Goal: Obtain resource: Obtain resource

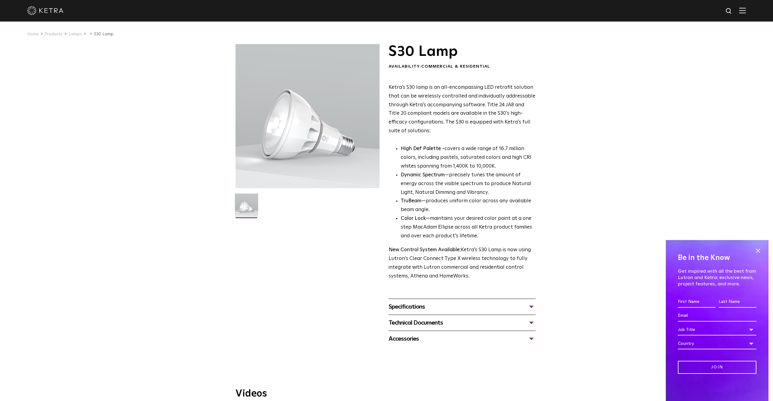
click at [412, 338] on div "Accessories" at bounding box center [462, 339] width 147 height 10
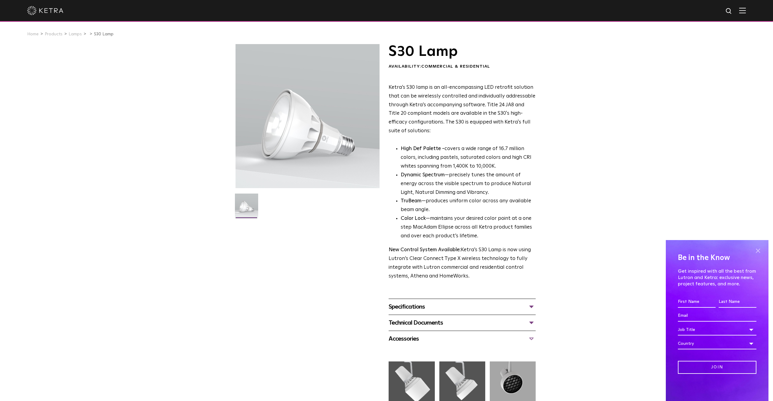
click at [756, 251] on span at bounding box center [758, 250] width 9 height 9
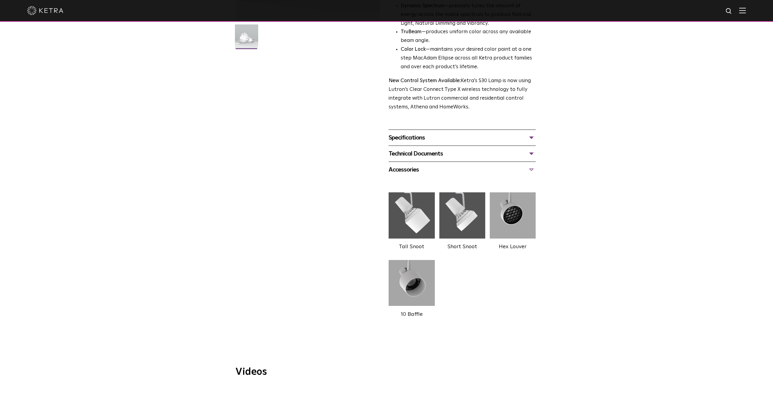
scroll to position [180, 0]
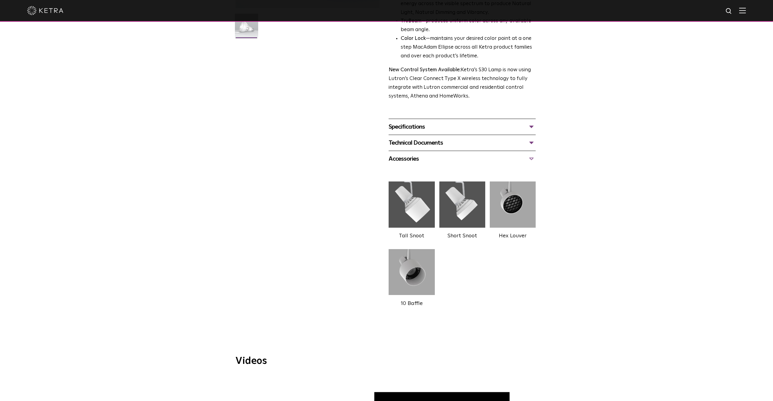
click at [400, 277] on img at bounding box center [412, 272] width 46 height 51
click at [411, 275] on img at bounding box center [412, 272] width 46 height 51
click at [418, 303] on label "10 Baffle" at bounding box center [412, 303] width 22 height 5
click at [415, 295] on img at bounding box center [412, 272] width 46 height 51
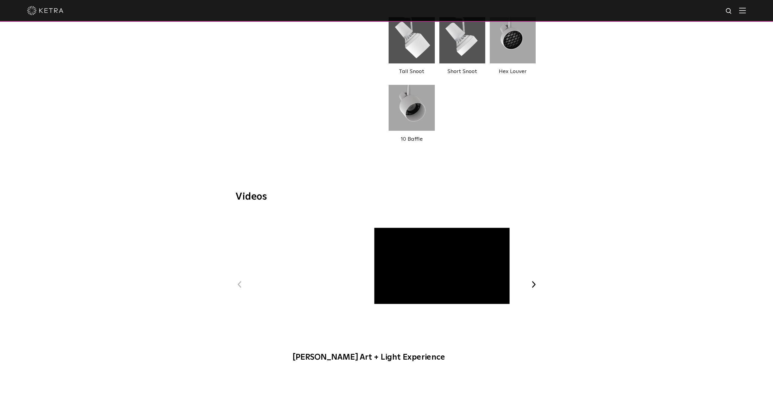
scroll to position [247, 0]
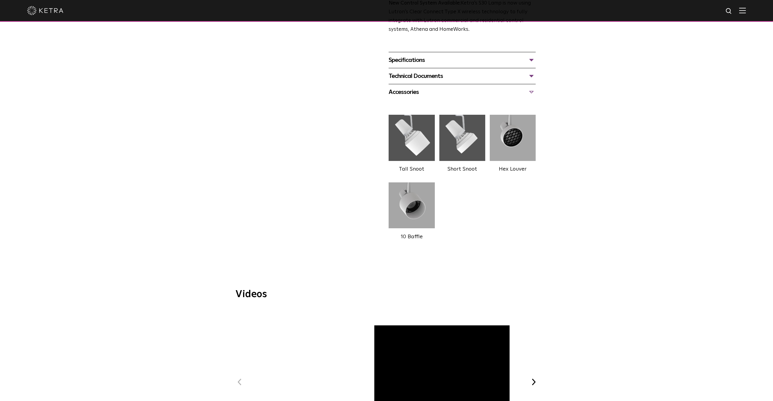
click at [395, 134] on img at bounding box center [412, 137] width 46 height 51
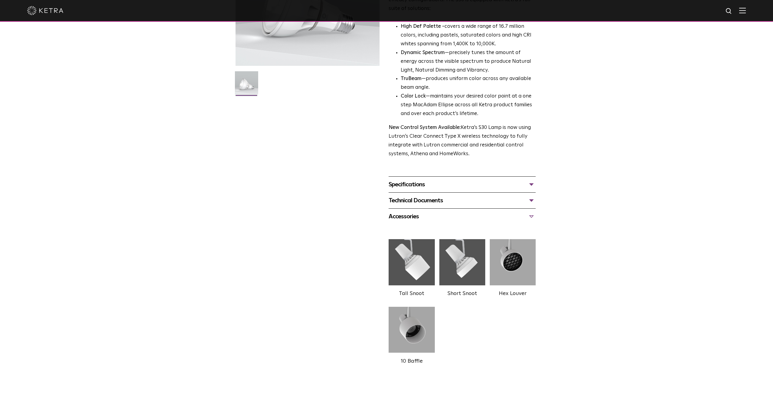
scroll to position [158, 0]
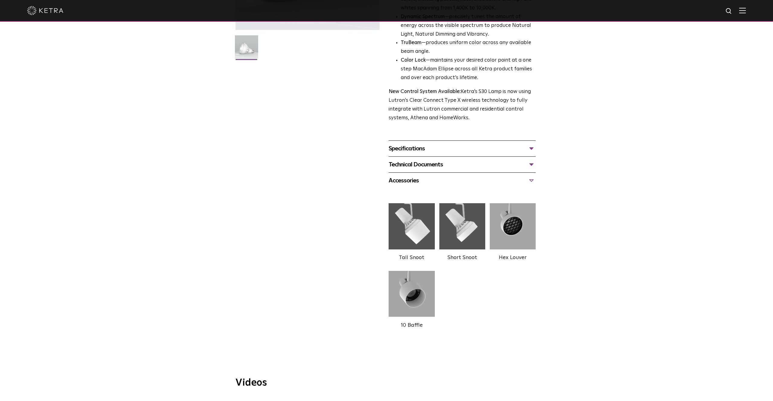
click at [409, 163] on div "Technical Documents" at bounding box center [462, 165] width 147 height 10
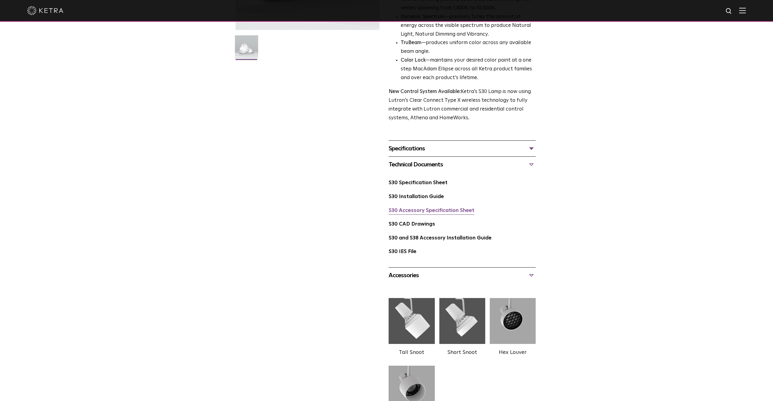
click at [410, 212] on link "S30 Accessory Specification Sheet" at bounding box center [432, 210] width 86 height 5
